Goal: Task Accomplishment & Management: Manage account settings

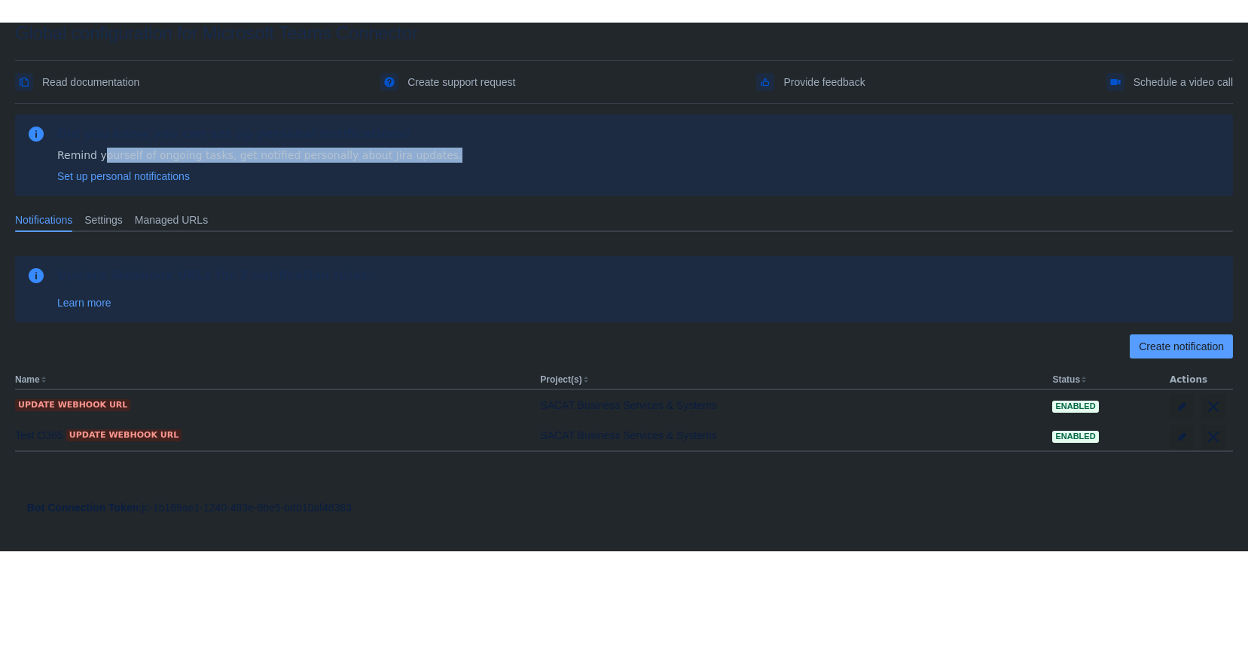
drag, startPoint x: 103, startPoint y: 160, endPoint x: 529, endPoint y: 157, distance: 425.5
click at [526, 157] on div "Did you know you can set up personal notifications? Remind yourself of ongoing …" at bounding box center [624, 155] width 1194 height 57
click at [637, 166] on div "Did you know you can set up personal notifications? Remind yourself of ongoing …" at bounding box center [624, 155] width 1194 height 57
click at [109, 215] on span "Settings" at bounding box center [103, 219] width 38 height 15
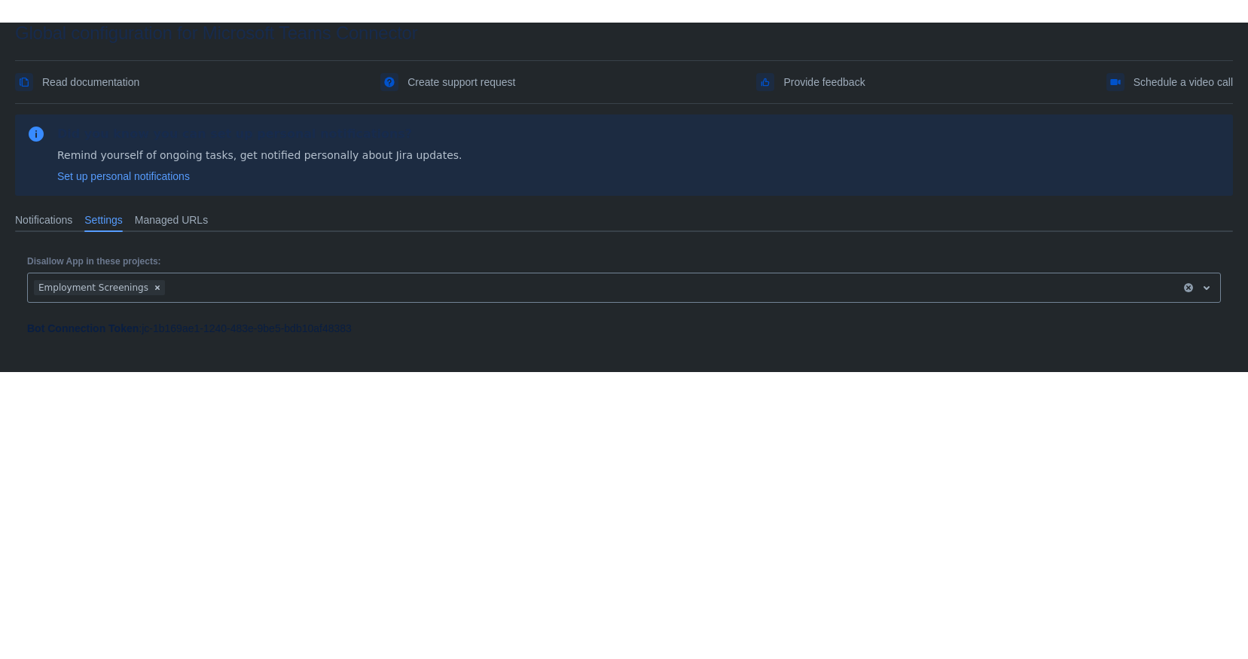
click at [186, 221] on span "Managed URLs" at bounding box center [171, 219] width 73 height 15
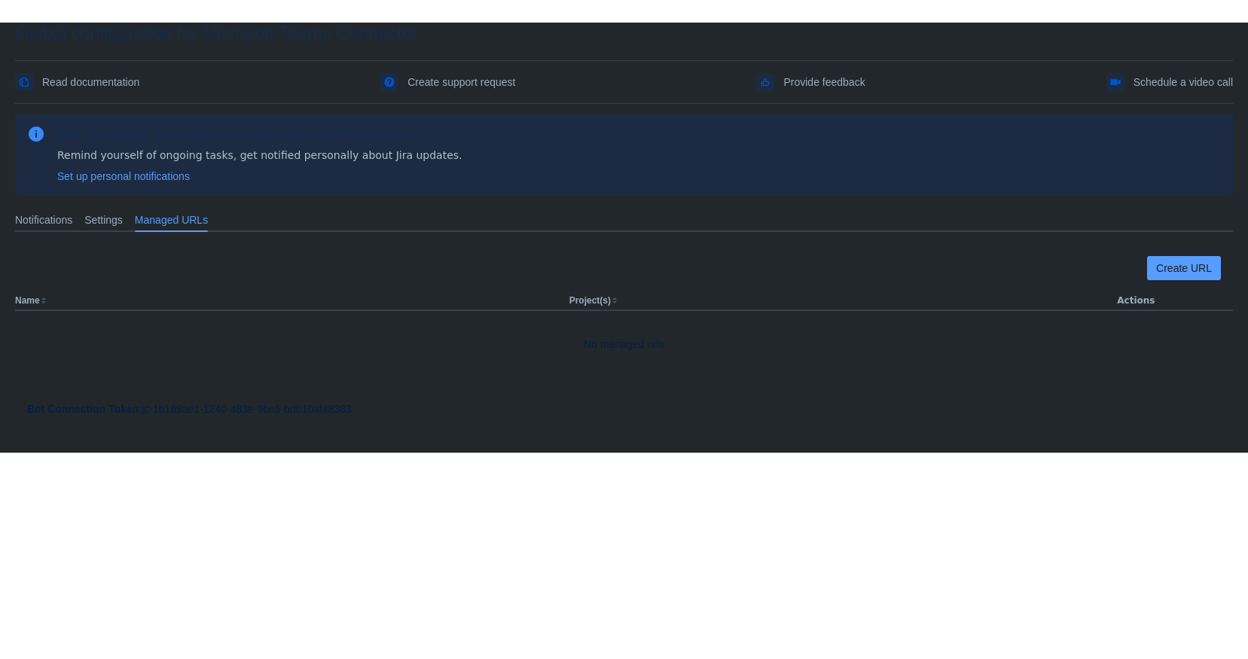
click at [84, 216] on div "Settings" at bounding box center [103, 220] width 50 height 24
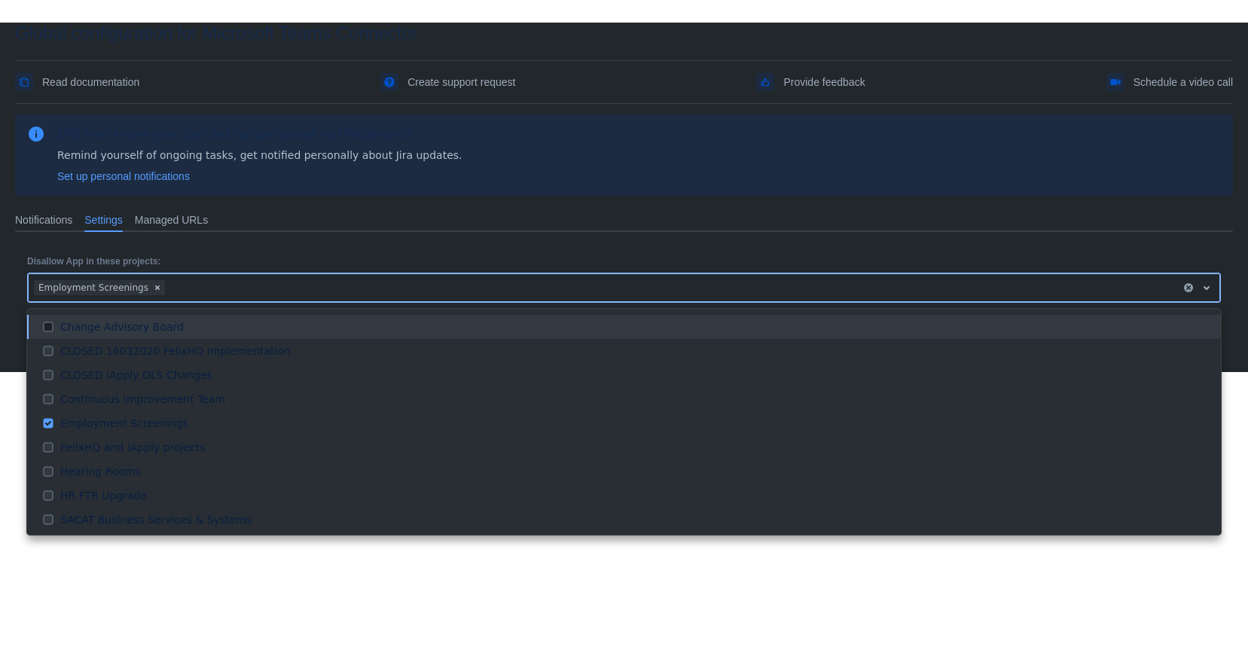
click at [184, 288] on div at bounding box center [671, 288] width 1007 height 18
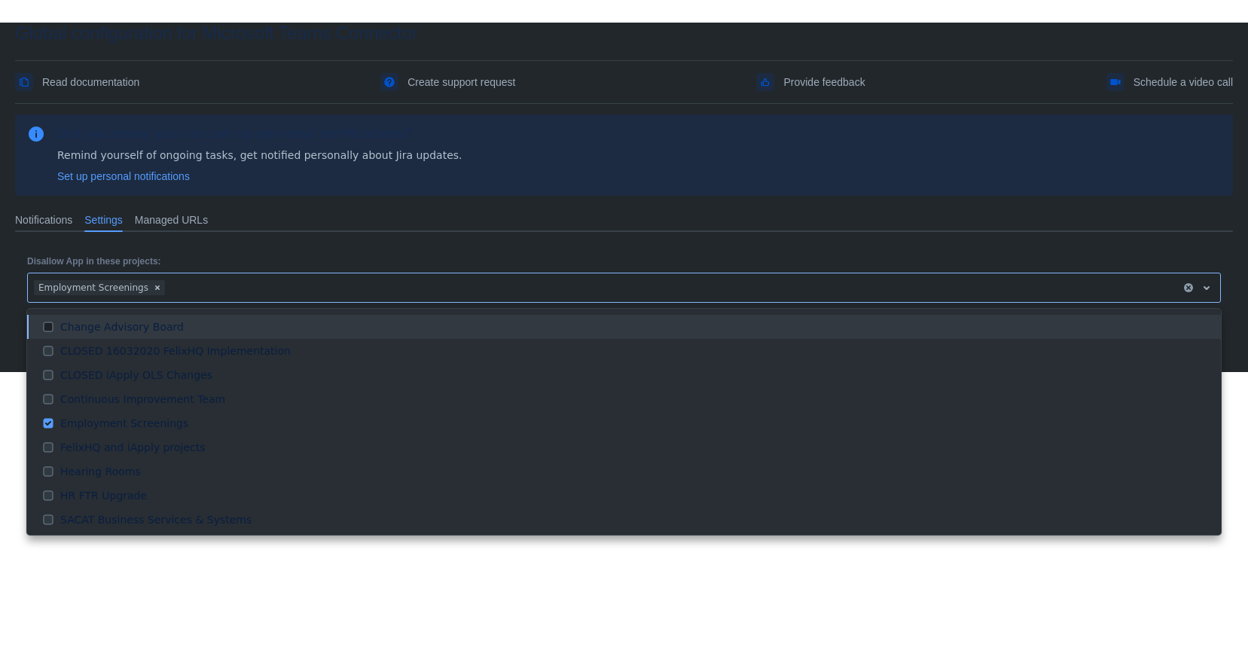
click at [166, 221] on span "Managed URLs" at bounding box center [171, 219] width 73 height 15
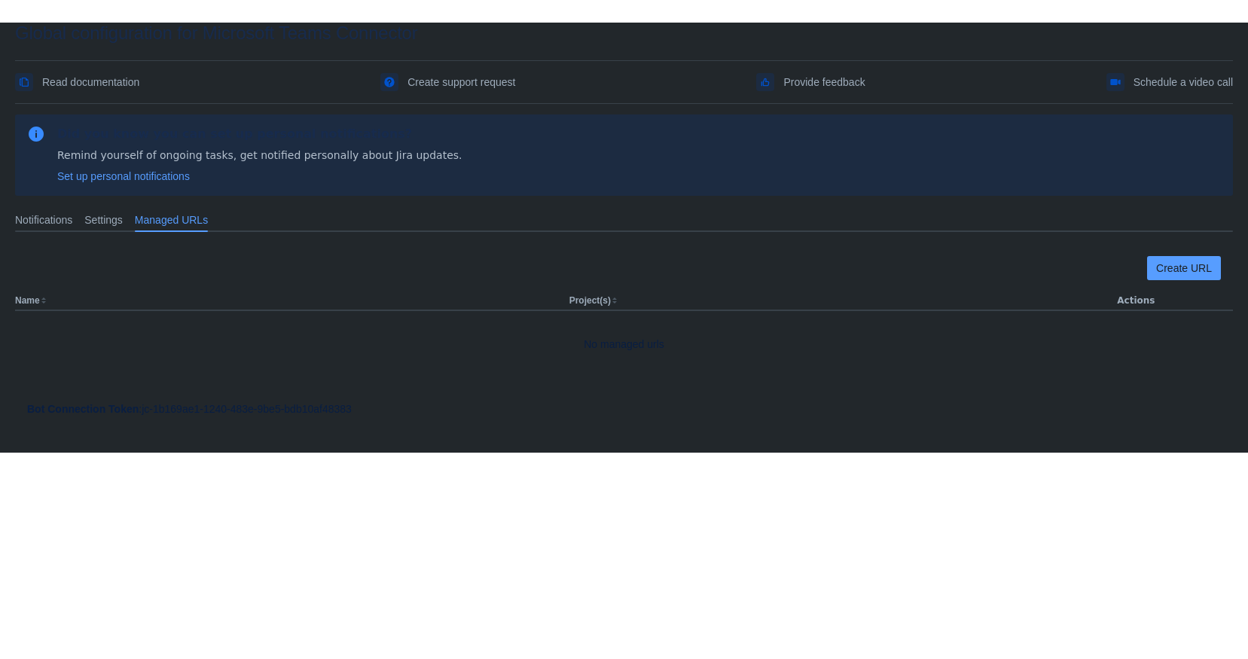
click at [59, 211] on div "Notifications" at bounding box center [43, 220] width 69 height 24
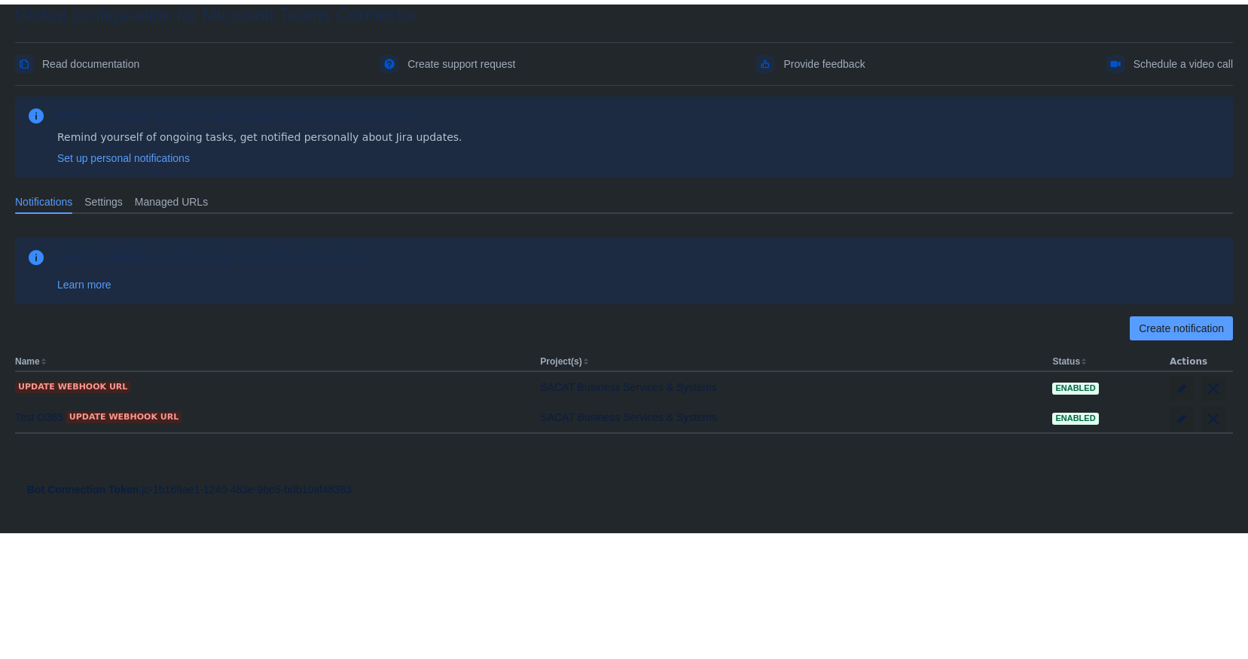
scroll to position [23, 0]
